Goal: Information Seeking & Learning: Learn about a topic

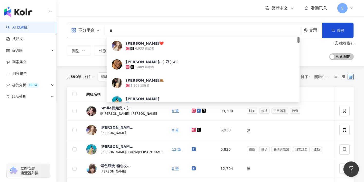
click at [134, 31] on input "**" at bounding box center [203, 31] width 193 height 10
type input "*"
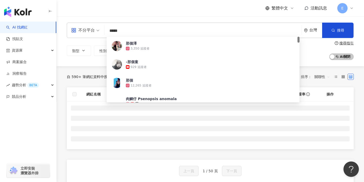
type input "****"
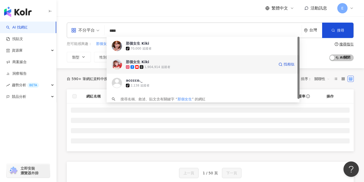
click at [140, 61] on div "那個女生 Kiki" at bounding box center [137, 61] width 23 height 5
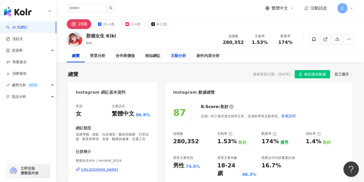
click at [178, 57] on div "互動分析" at bounding box center [178, 56] width 15 height 6
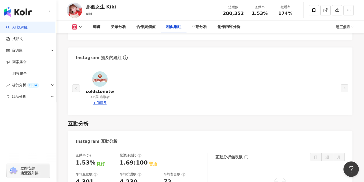
scroll to position [927, 0]
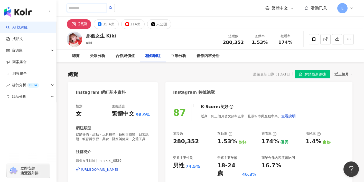
click at [88, 11] on input "search" at bounding box center [87, 8] width 40 height 8
type input "*"
type input "**"
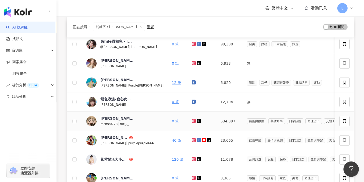
scroll to position [76, 0]
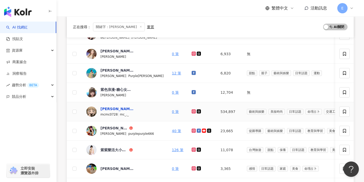
click at [105, 109] on div "紫紫" at bounding box center [116, 108] width 33 height 5
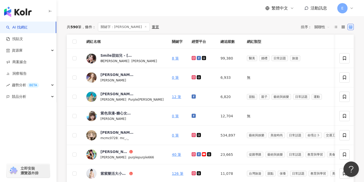
scroll to position [0, 0]
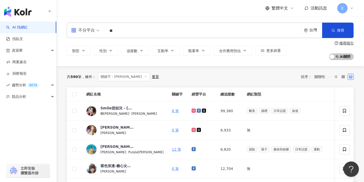
click at [152, 76] on div "重置" at bounding box center [155, 77] width 7 height 4
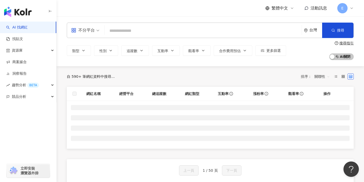
click at [122, 37] on div "不分平台 台灣 搜尋" at bounding box center [210, 30] width 287 height 15
click at [122, 34] on input "search" at bounding box center [203, 31] width 193 height 10
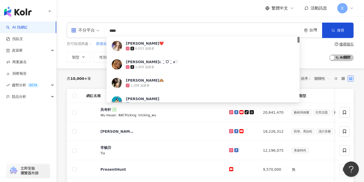
type input "***"
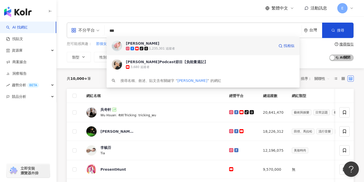
click at [127, 41] on div "關韶文" at bounding box center [142, 43] width 33 height 5
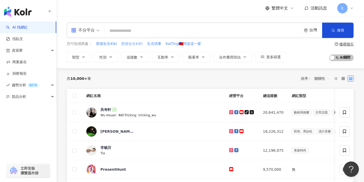
click at [131, 43] on span "那個女生KIKI" at bounding box center [131, 43] width 21 height 5
type input "********"
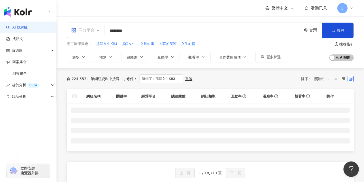
click at [95, 29] on span "不分平台" at bounding box center [85, 30] width 28 height 8
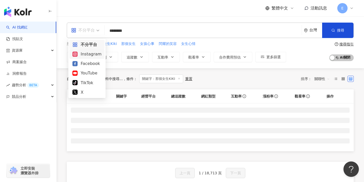
click at [92, 54] on div "Instagram" at bounding box center [86, 54] width 29 height 6
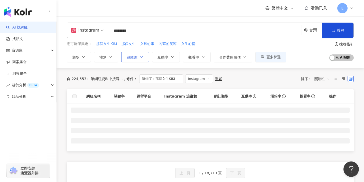
click at [137, 55] on button "追蹤數" at bounding box center [135, 57] width 28 height 10
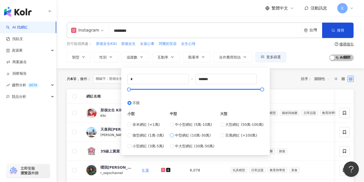
click at [176, 137] on label "中型網紅 (10萬-30萬)" at bounding box center [192, 135] width 45 height 6
type input "******"
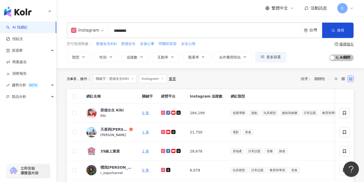
click at [140, 29] on input "********" at bounding box center [205, 31] width 188 height 10
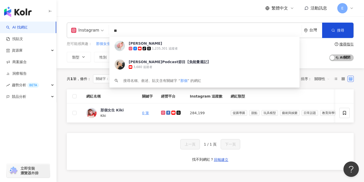
type input "*"
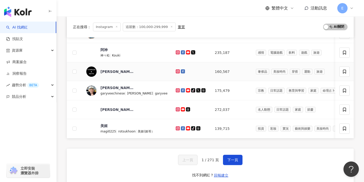
scroll to position [197, 0]
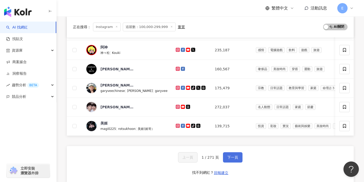
click at [228, 158] on span "下一頁" at bounding box center [232, 157] width 11 height 4
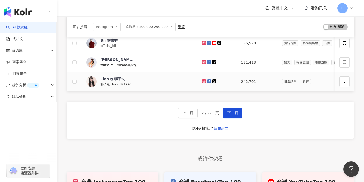
scroll to position [243, 0]
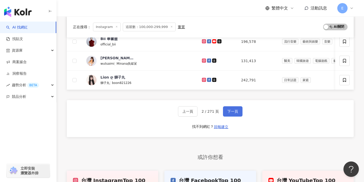
click at [227, 112] on span "下一頁" at bounding box center [232, 111] width 11 height 4
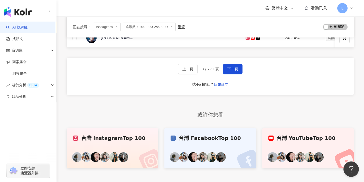
scroll to position [283, 0]
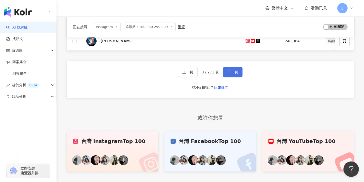
click at [237, 75] on button "下一頁" at bounding box center [233, 72] width 20 height 10
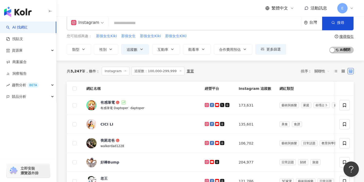
scroll to position [0, 0]
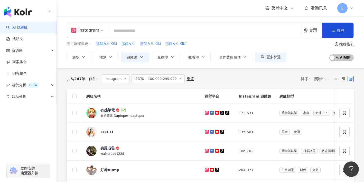
click at [129, 32] on input "search" at bounding box center [205, 31] width 188 height 10
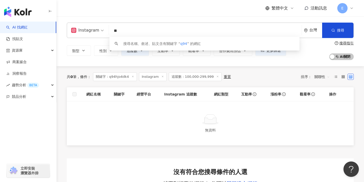
type input "*"
type input "***"
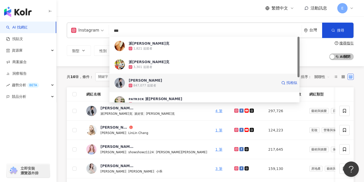
click at [138, 83] on div "847,077 追蹤者" at bounding box center [203, 85] width 149 height 5
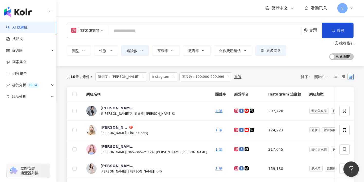
click at [142, 76] on icon at bounding box center [143, 76] width 3 height 3
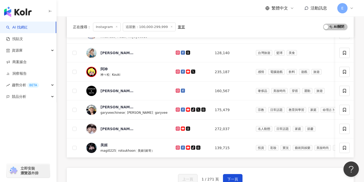
scroll to position [196, 0]
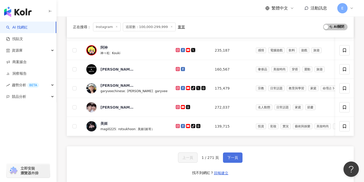
click at [231, 159] on span "下一頁" at bounding box center [232, 158] width 11 height 4
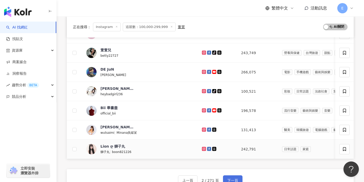
scroll to position [179, 0]
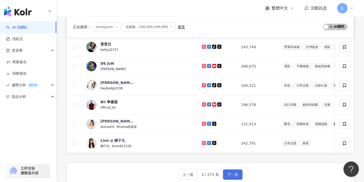
click at [236, 170] on button "下一頁" at bounding box center [233, 174] width 20 height 10
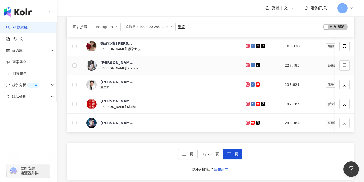
scroll to position [202, 0]
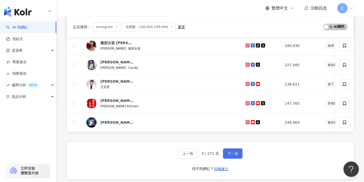
click at [235, 152] on span "下一頁" at bounding box center [232, 153] width 11 height 4
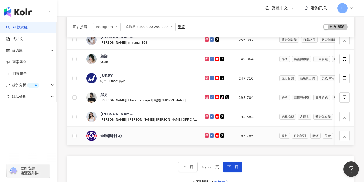
scroll to position [189, 0]
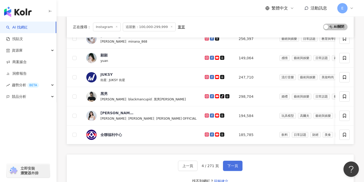
click at [234, 165] on span "下一頁" at bounding box center [232, 166] width 11 height 4
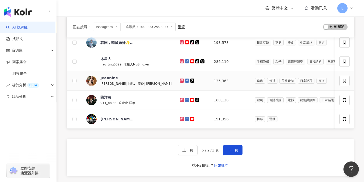
scroll to position [207, 0]
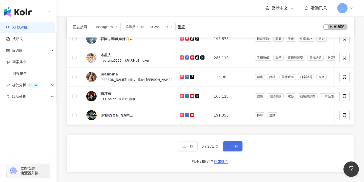
click at [234, 146] on span "下一頁" at bounding box center [232, 146] width 11 height 4
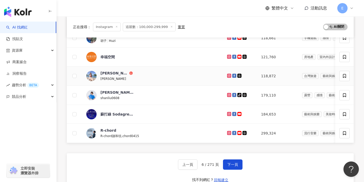
scroll to position [196, 0]
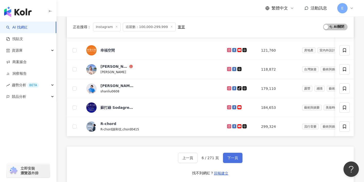
click at [233, 156] on span "下一頁" at bounding box center [232, 158] width 11 height 4
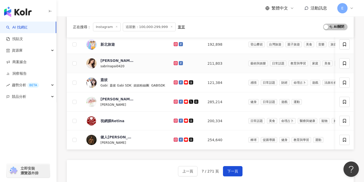
scroll to position [194, 0]
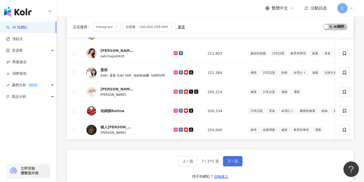
click at [237, 160] on span "下一頁" at bounding box center [232, 161] width 11 height 4
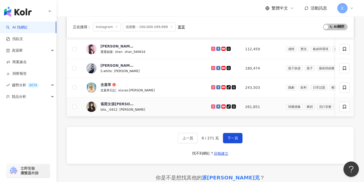
scroll to position [223, 0]
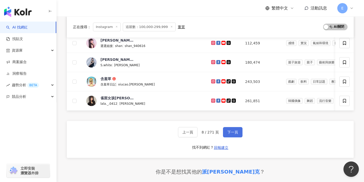
click at [236, 134] on span "下一頁" at bounding box center [232, 132] width 11 height 4
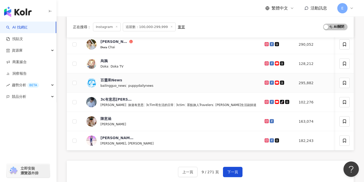
scroll to position [195, 0]
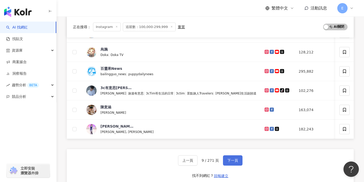
click at [232, 159] on span "下一頁" at bounding box center [232, 160] width 11 height 4
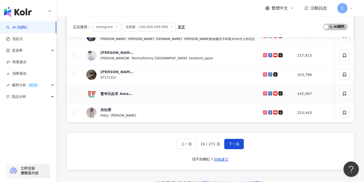
scroll to position [217, 0]
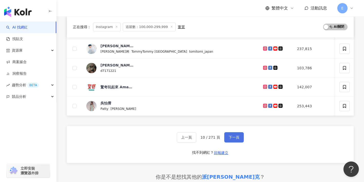
click at [233, 134] on button "下一頁" at bounding box center [234, 137] width 20 height 10
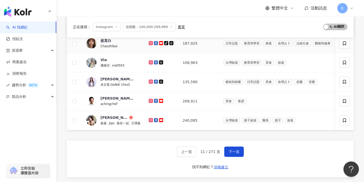
scroll to position [206, 0]
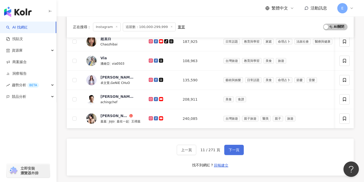
click at [230, 146] on button "下一頁" at bounding box center [234, 150] width 20 height 10
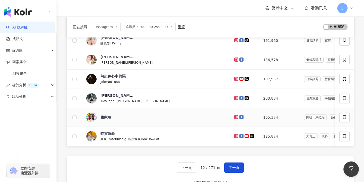
scroll to position [187, 0]
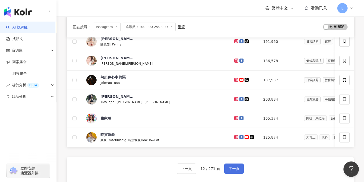
click at [232, 170] on span "下一頁" at bounding box center [233, 169] width 11 height 4
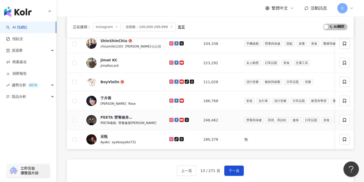
scroll to position [197, 0]
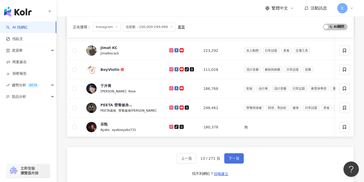
click at [241, 161] on button "下一頁" at bounding box center [234, 158] width 20 height 10
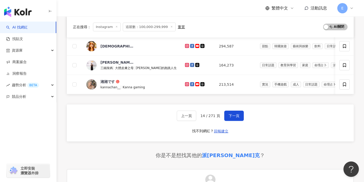
scroll to position [243, 0]
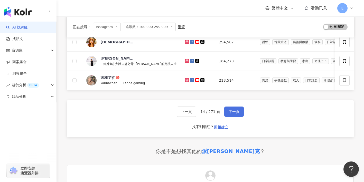
click at [239, 112] on button "下一頁" at bounding box center [234, 112] width 20 height 10
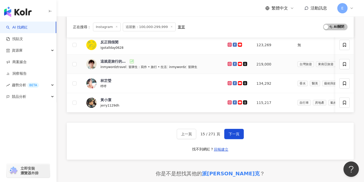
scroll to position [225, 0]
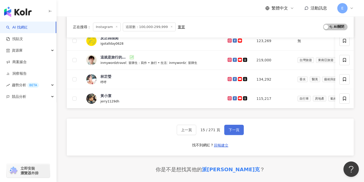
click at [240, 130] on button "下一頁" at bounding box center [234, 130] width 20 height 10
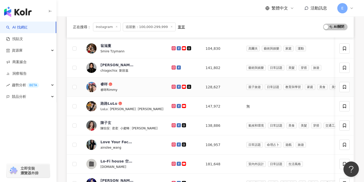
scroll to position [75, 0]
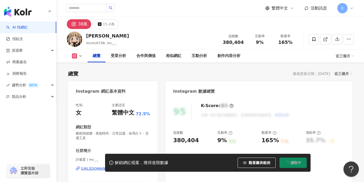
scroll to position [228, 0]
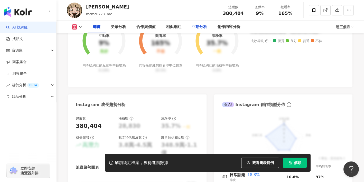
click at [197, 24] on div "互動分析" at bounding box center [199, 27] width 26 height 13
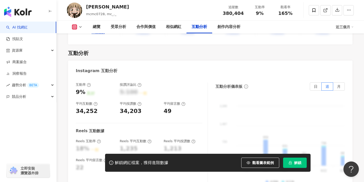
scroll to position [1030, 0]
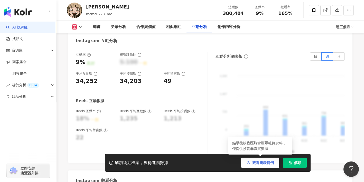
click at [249, 166] on button "觀看圖表範例" at bounding box center [260, 163] width 38 height 10
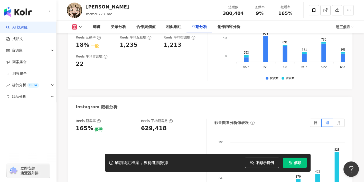
scroll to position [1104, 0]
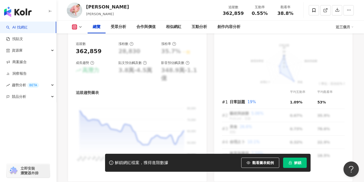
scroll to position [309, 0]
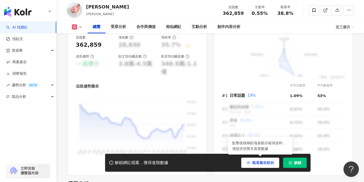
click at [246, 161] on span "button" at bounding box center [248, 163] width 4 height 4
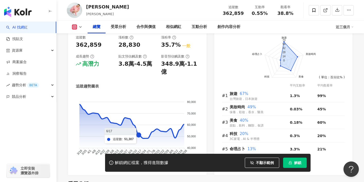
scroll to position [341, 0]
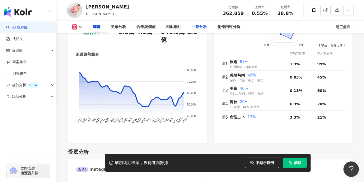
click at [200, 24] on div "互動分析" at bounding box center [198, 27] width 15 height 6
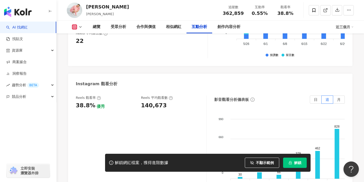
scroll to position [1116, 0]
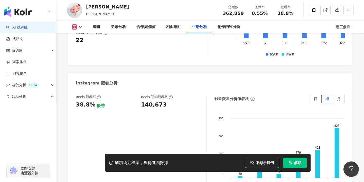
scroll to position [341, 0]
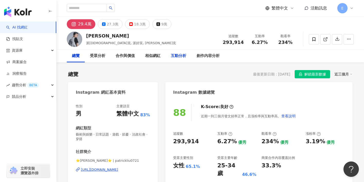
click at [169, 54] on div "互動分析" at bounding box center [179, 56] width 26 height 13
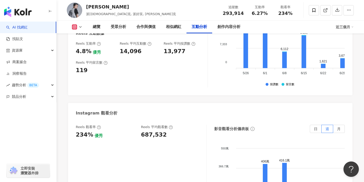
scroll to position [1146, 0]
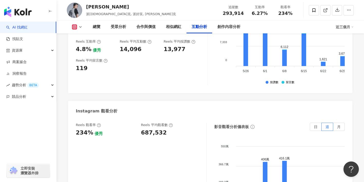
click at [79, 25] on icon at bounding box center [80, 27] width 4 height 4
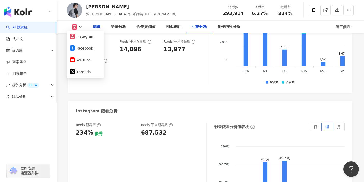
click at [100, 26] on div "總覽" at bounding box center [97, 27] width 8 height 6
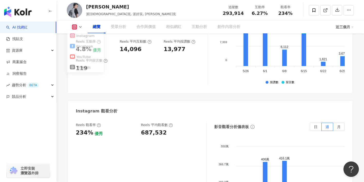
scroll to position [32, 0]
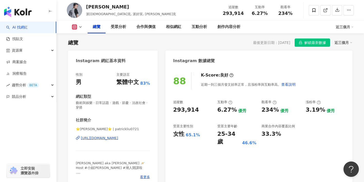
click at [108, 138] on div "https://www.instagram.com/patrickliu0721/" at bounding box center [99, 138] width 37 height 5
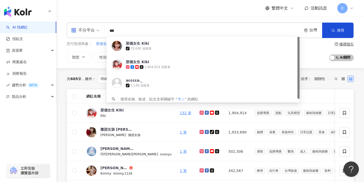
type input "**"
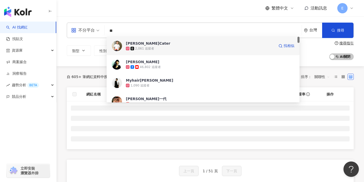
click at [146, 45] on span "[PERSON_NAME]Cater" at bounding box center [200, 43] width 149 height 5
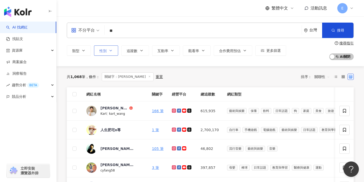
type input "**"
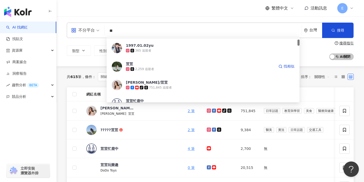
scroll to position [35, 0]
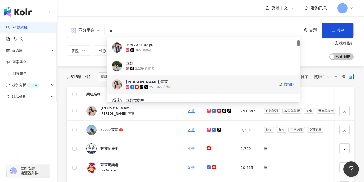
click at [143, 82] on div "[PERSON_NAME]/荳荳" at bounding box center [147, 81] width 42 height 5
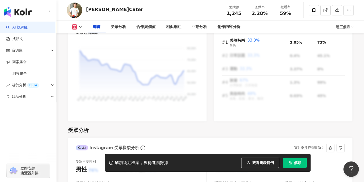
scroll to position [352, 0]
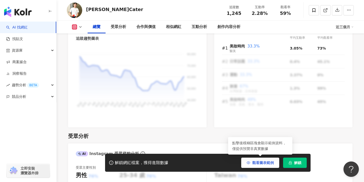
click at [256, 161] on span "觀看圖表範例" at bounding box center [263, 163] width 22 height 4
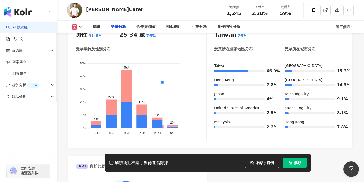
scroll to position [495, 0]
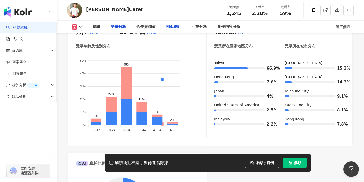
click at [178, 29] on div "相似網紅" at bounding box center [173, 27] width 15 height 6
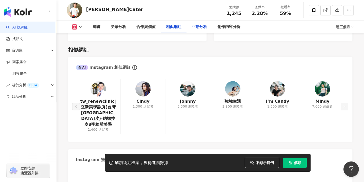
click at [198, 27] on div "互動分析" at bounding box center [198, 27] width 15 height 6
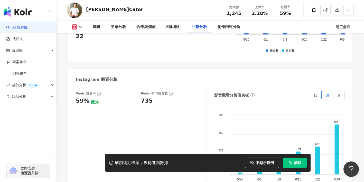
scroll to position [1146, 0]
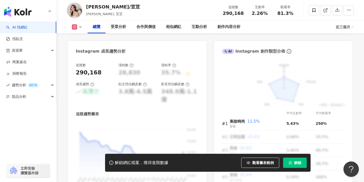
scroll to position [285, 0]
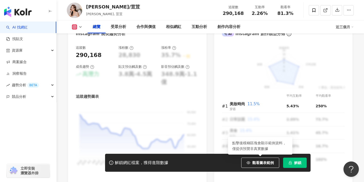
drag, startPoint x: 251, startPoint y: 160, endPoint x: 237, endPoint y: 153, distance: 16.1
click at [251, 160] on button "觀看圖表範例" at bounding box center [260, 163] width 38 height 10
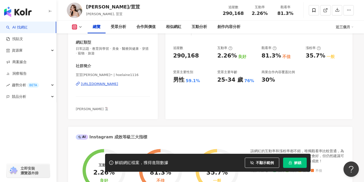
scroll to position [86, 0]
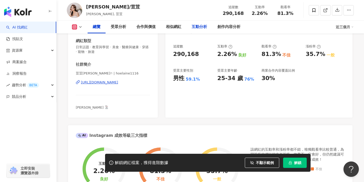
click at [194, 26] on div "互動分析" at bounding box center [198, 27] width 15 height 6
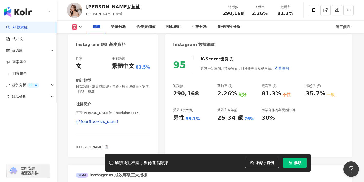
scroll to position [52, 0]
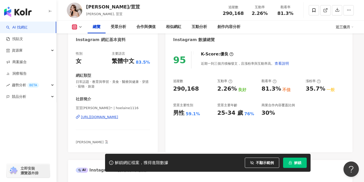
click at [105, 119] on div "[URL][DOMAIN_NAME]" at bounding box center [99, 117] width 37 height 5
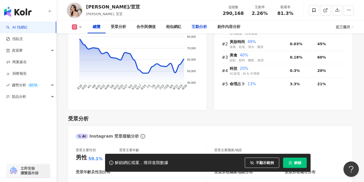
click at [198, 26] on div "互動分析" at bounding box center [198, 27] width 15 height 6
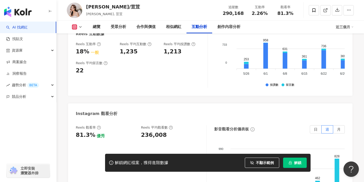
scroll to position [1101, 0]
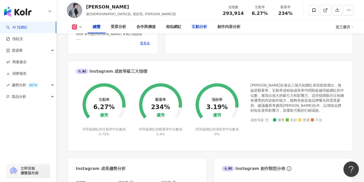
click at [191, 26] on div "互動分析" at bounding box center [198, 27] width 15 height 6
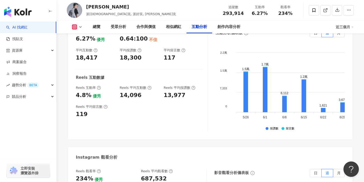
scroll to position [1127, 0]
